Goal: Transaction & Acquisition: Purchase product/service

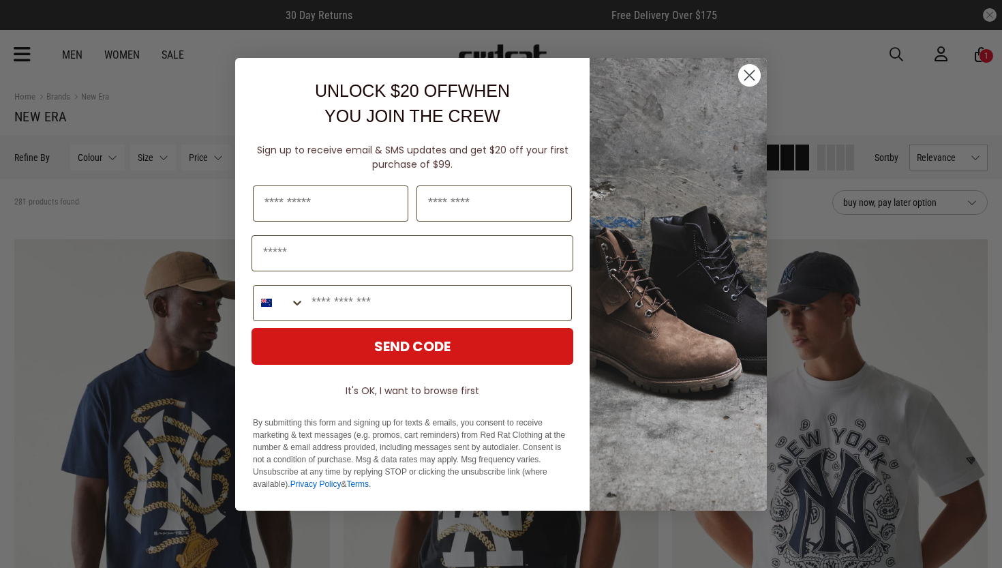
click at [754, 74] on circle "Close dialog" at bounding box center [749, 74] width 22 height 22
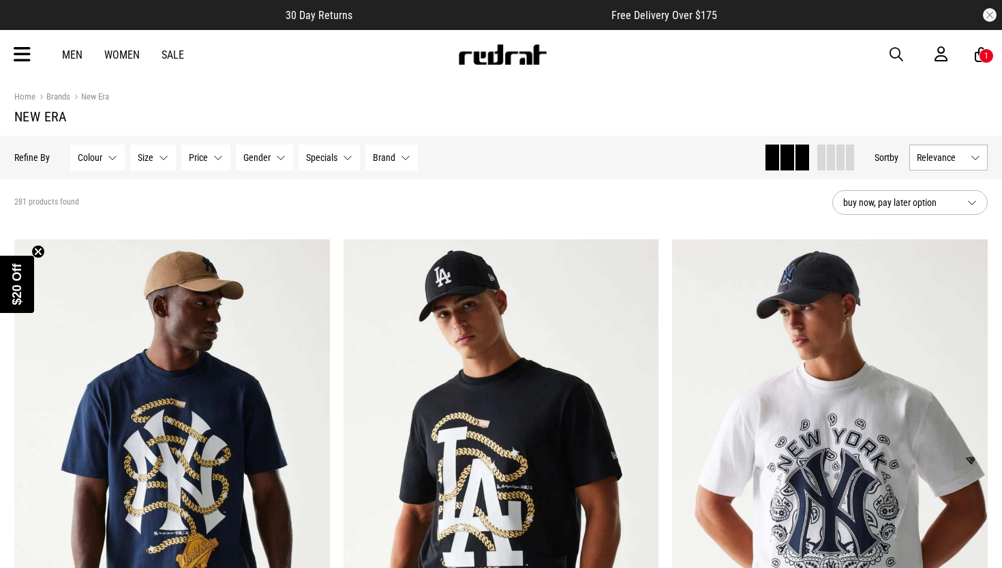
click at [940, 155] on span "Relevance" at bounding box center [940, 157] width 48 height 11
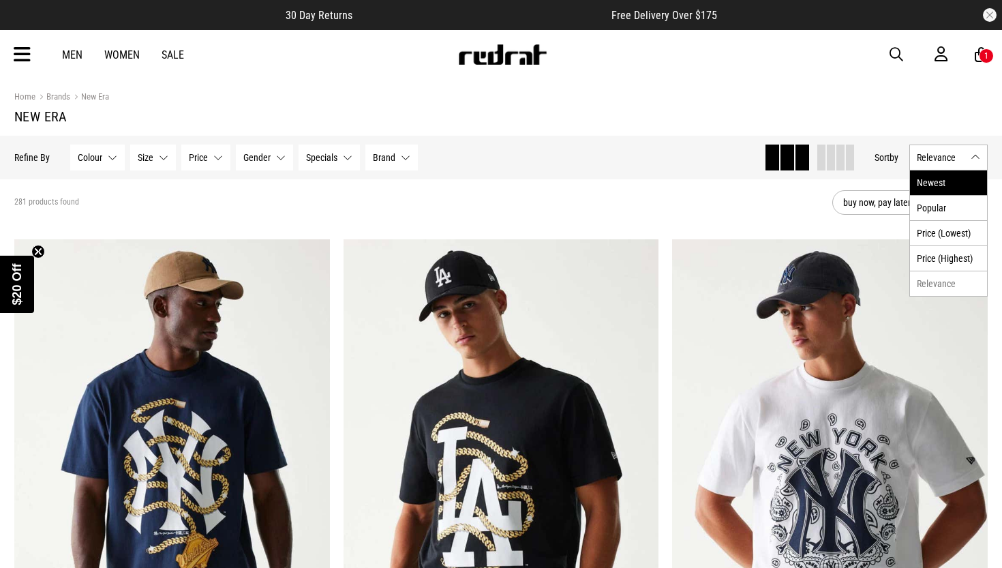
click at [935, 182] on li "Newest" at bounding box center [948, 182] width 77 height 25
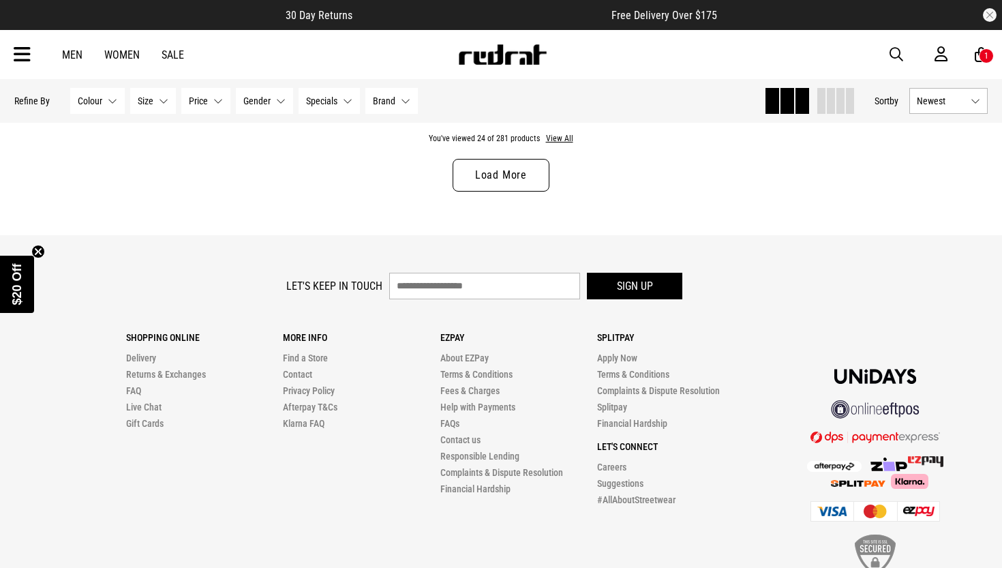
scroll to position [4471, 0]
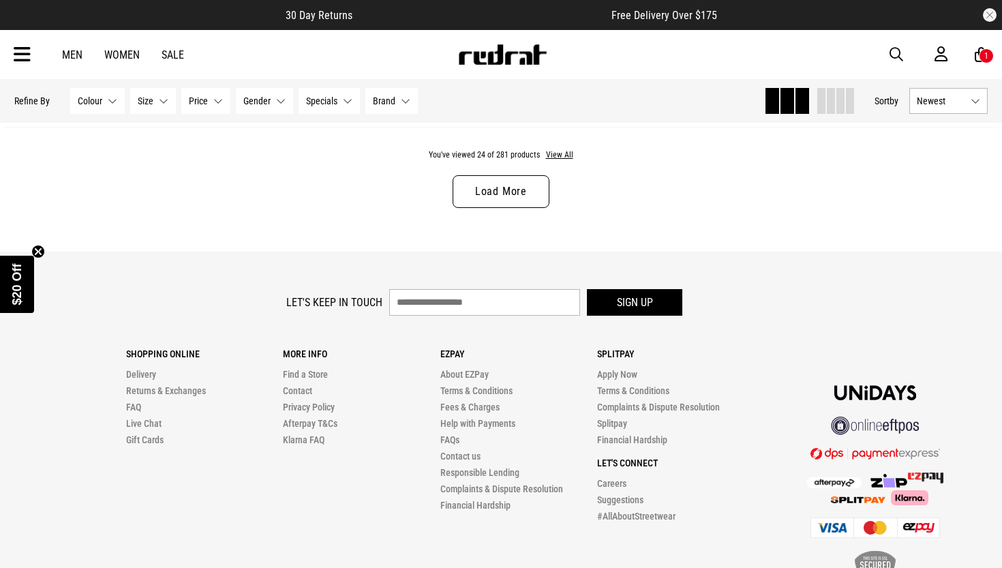
click at [531, 188] on link "Load More" at bounding box center [500, 191] width 97 height 33
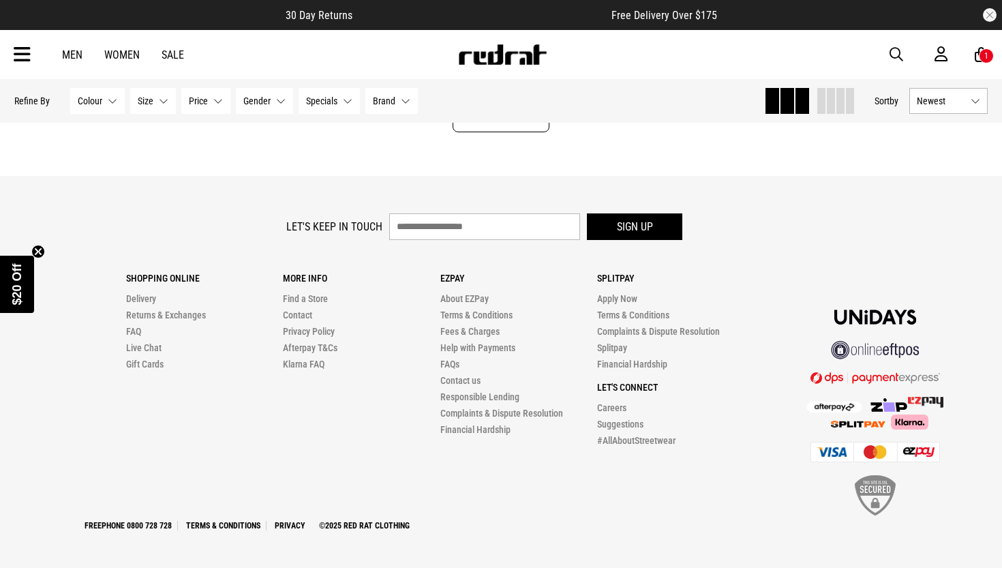
scroll to position [8835, 0]
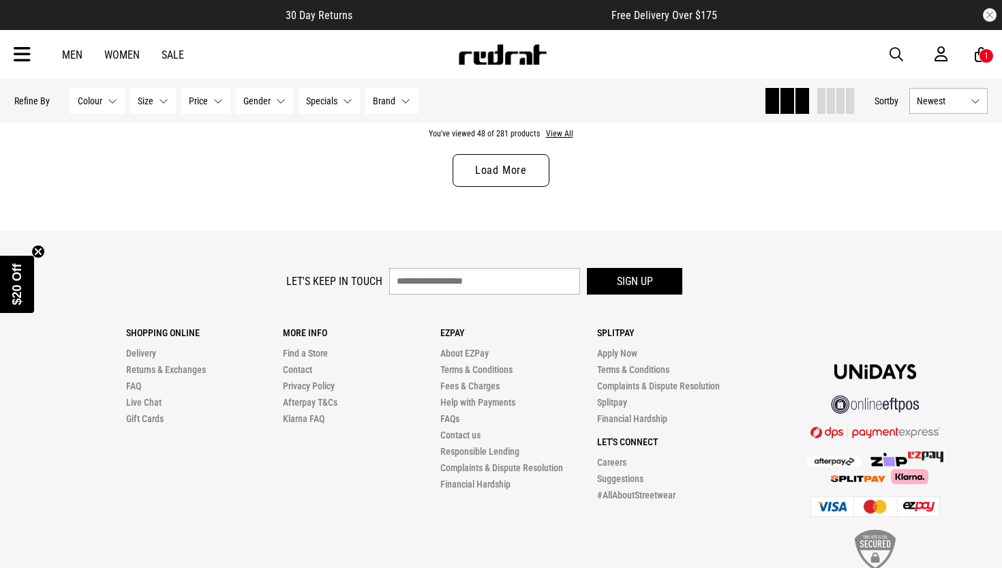
click at [507, 174] on link "Load More" at bounding box center [500, 170] width 97 height 33
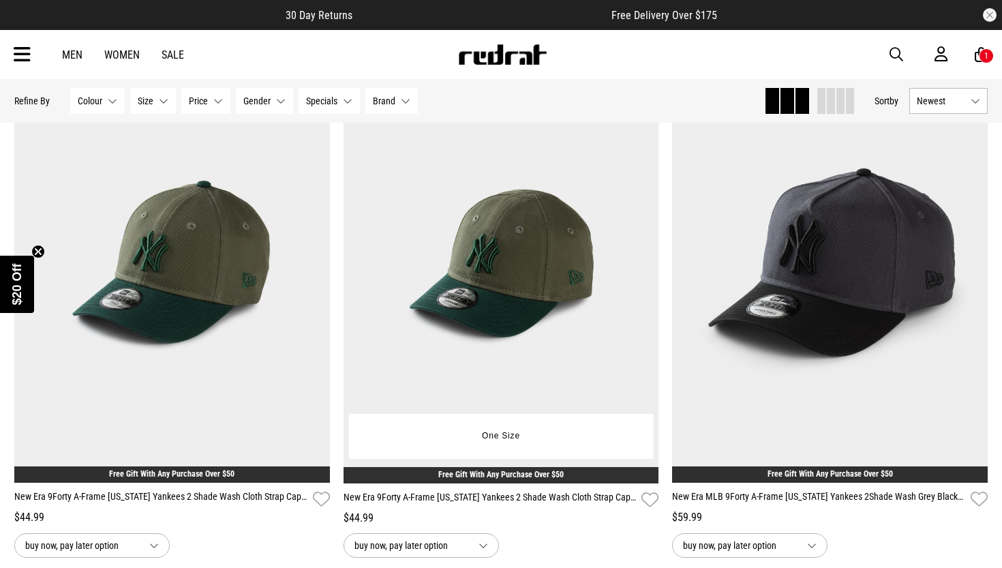
scroll to position [13150, 0]
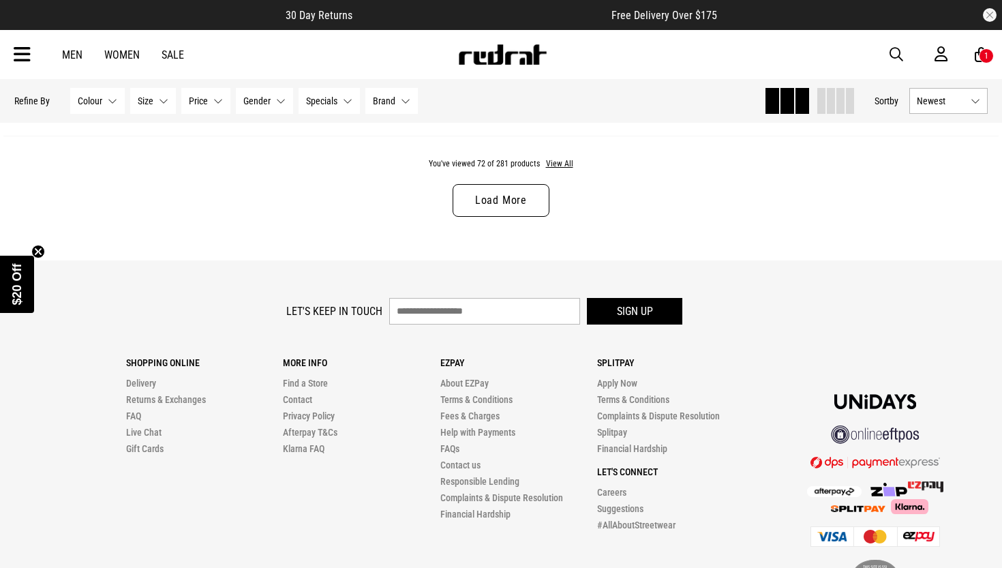
click at [507, 200] on link "Load More" at bounding box center [500, 200] width 97 height 33
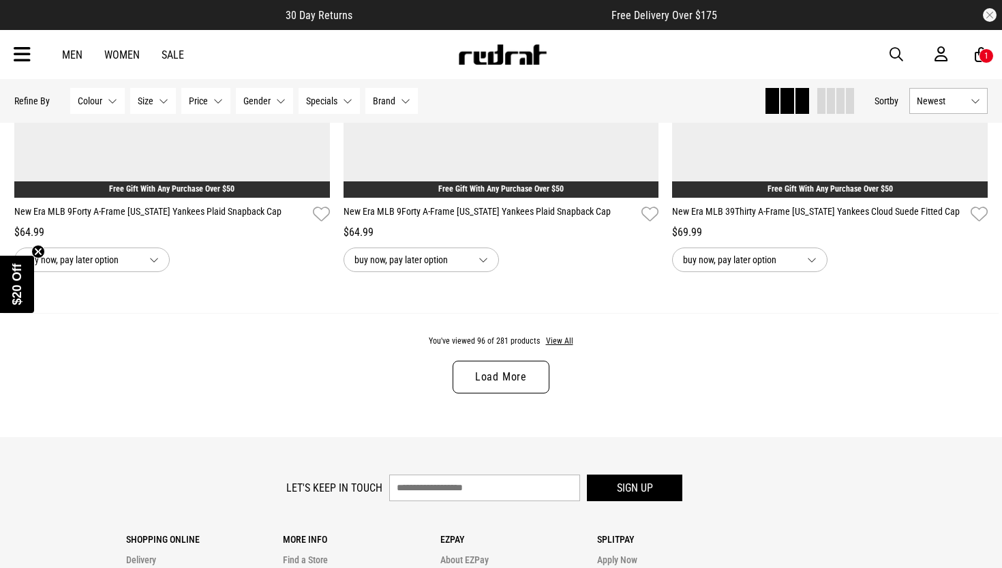
scroll to position [17464, 0]
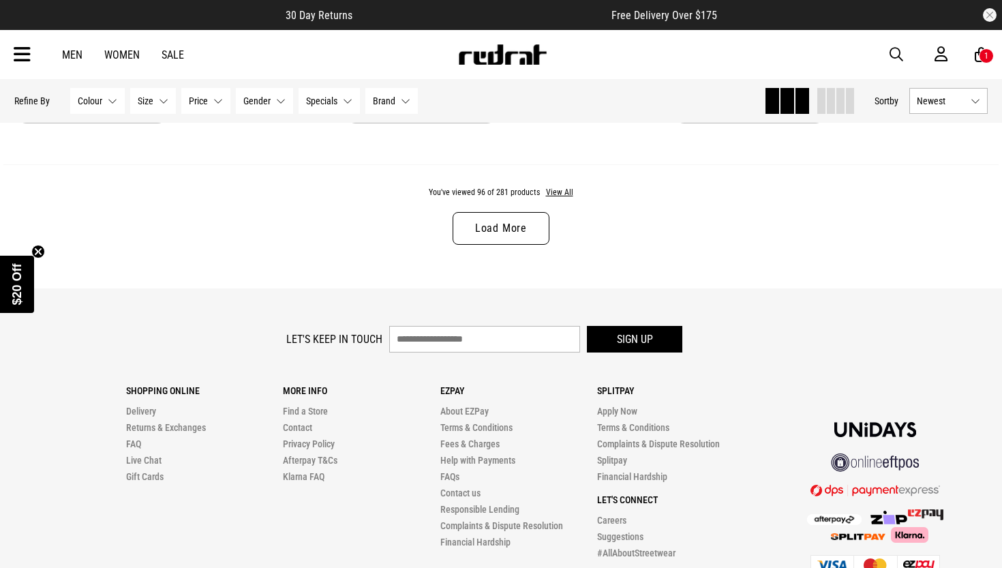
click at [512, 221] on link "Load More" at bounding box center [500, 228] width 97 height 33
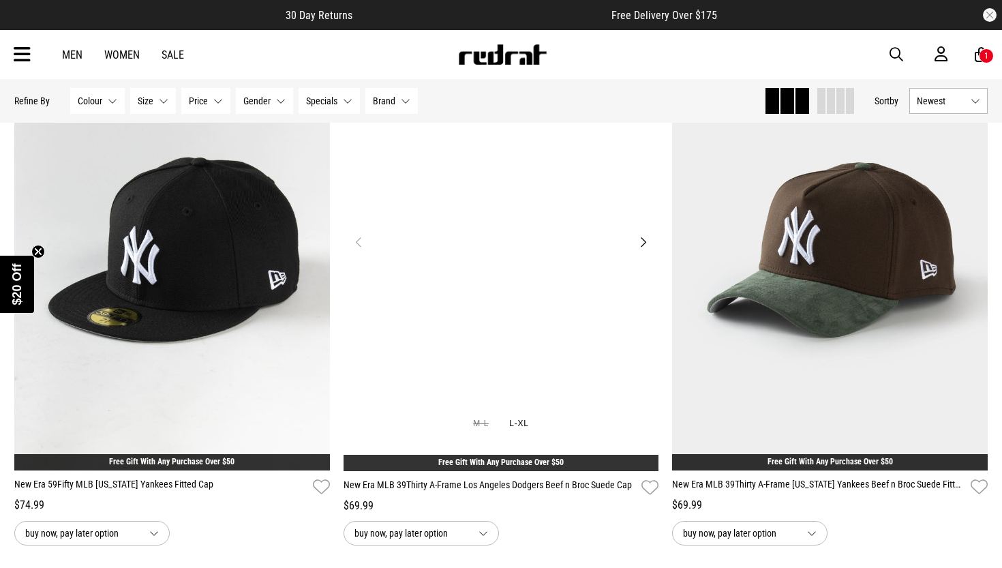
scroll to position [17569, 0]
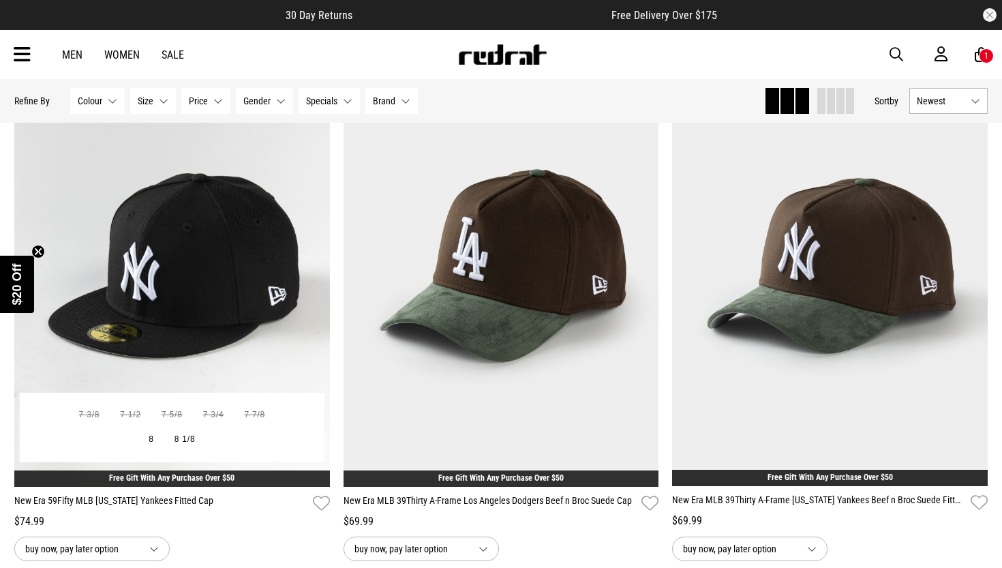
click at [236, 236] on img at bounding box center [171, 265] width 315 height 441
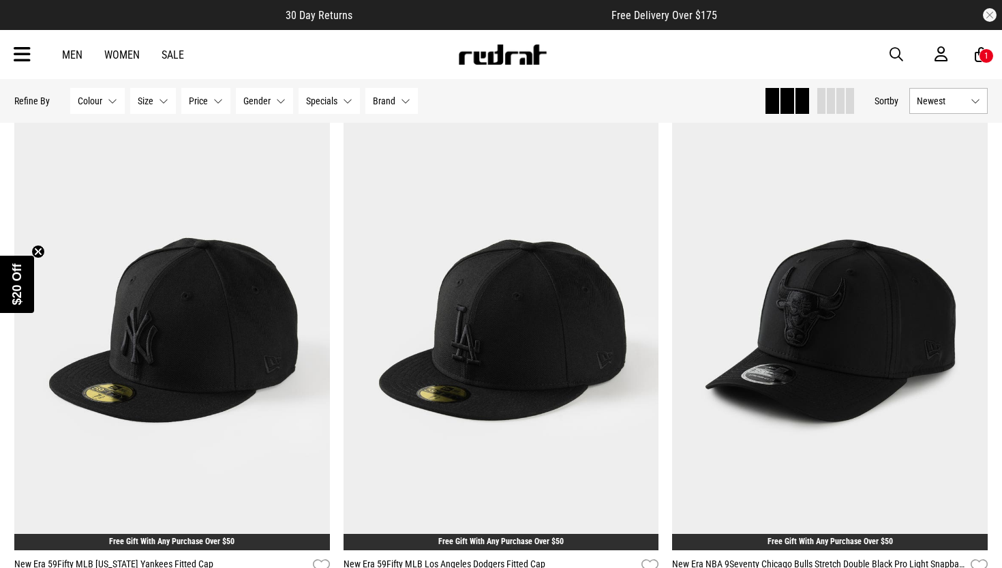
scroll to position [18139, 0]
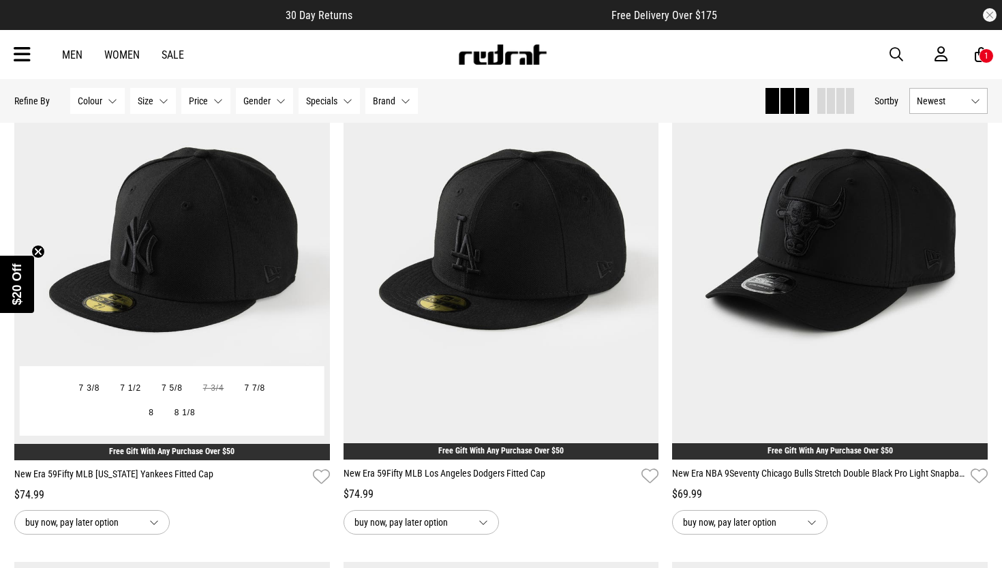
click at [236, 236] on img at bounding box center [171, 238] width 315 height 441
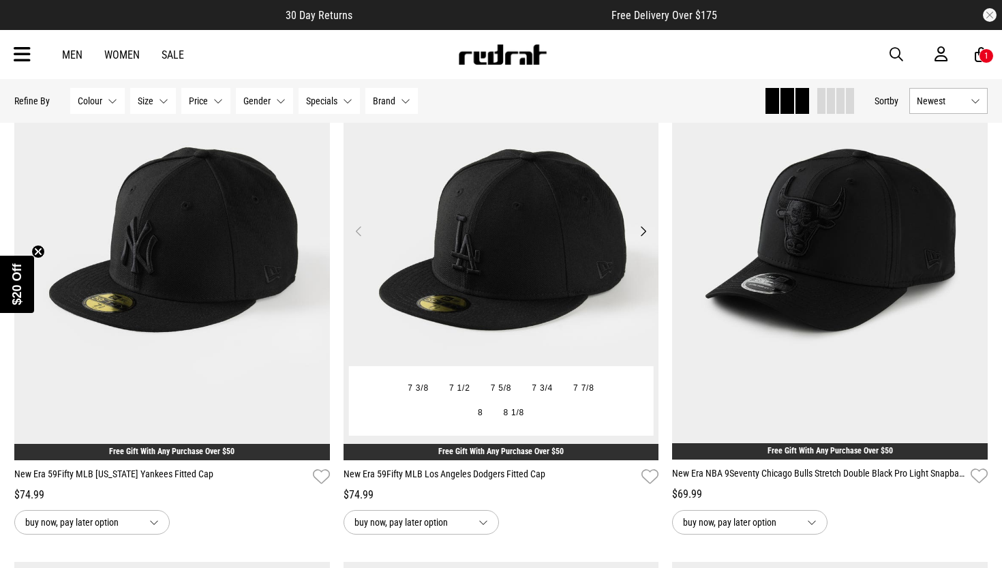
click at [495, 226] on img at bounding box center [500, 238] width 315 height 441
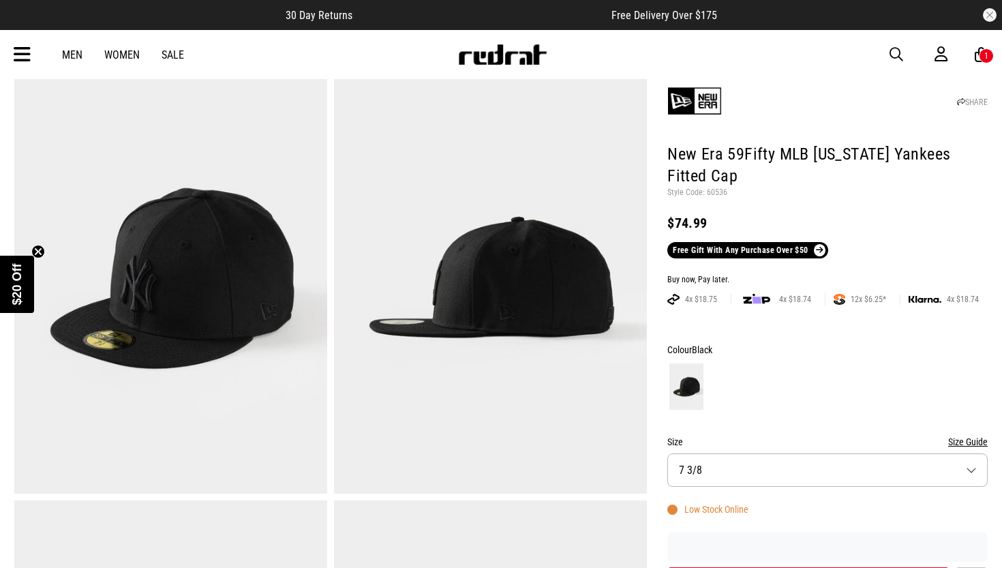
scroll to position [276, 0]
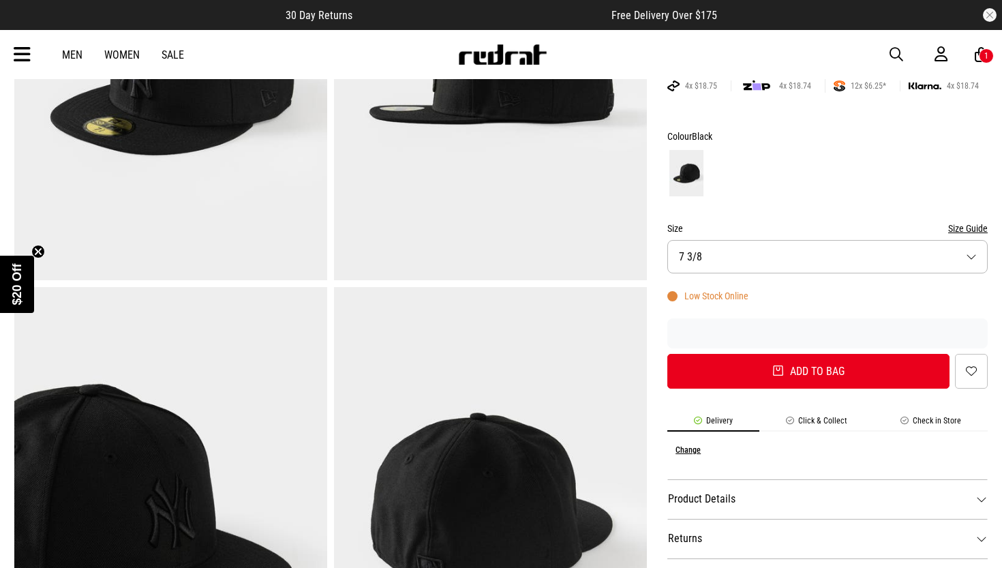
click at [709, 252] on button "Size 7 3/8" at bounding box center [827, 256] width 320 height 33
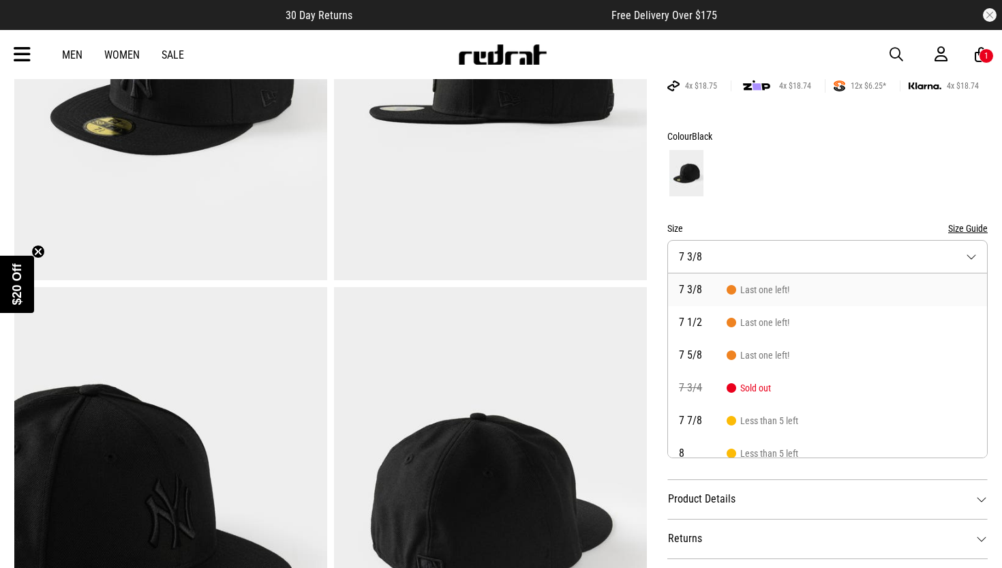
click at [762, 189] on div at bounding box center [827, 173] width 320 height 50
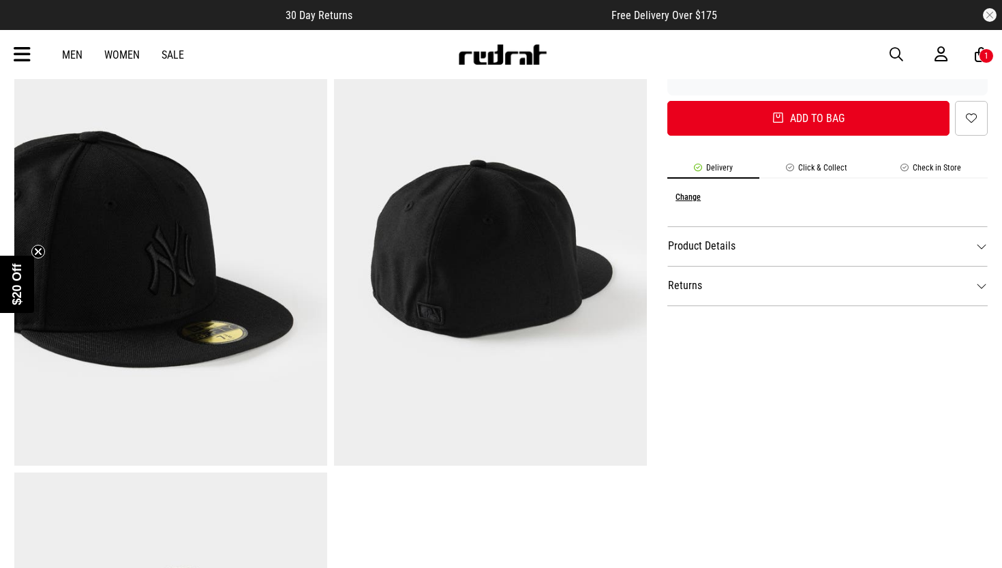
scroll to position [595, 0]
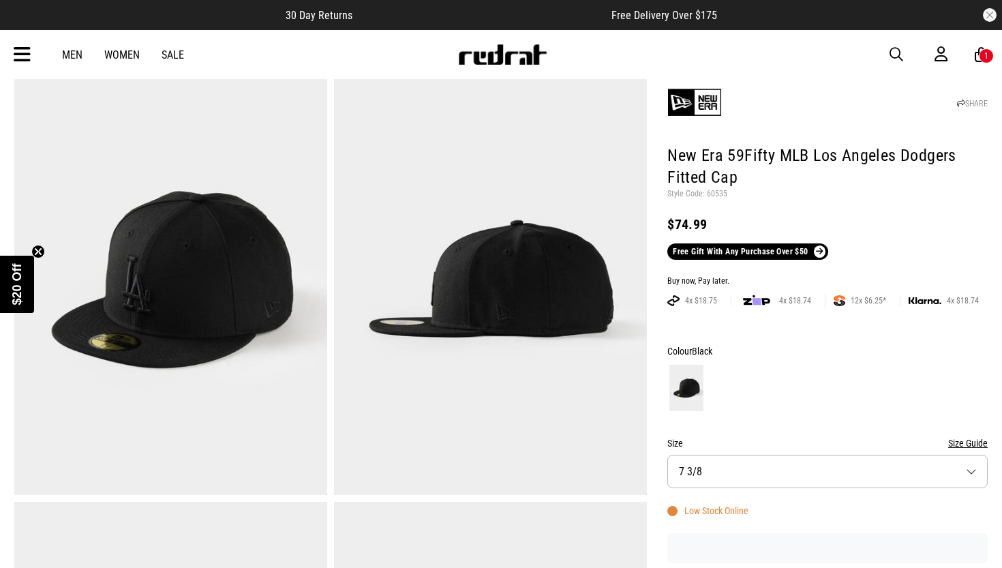
scroll to position [152, 0]
